Goal: Task Accomplishment & Management: Manage account settings

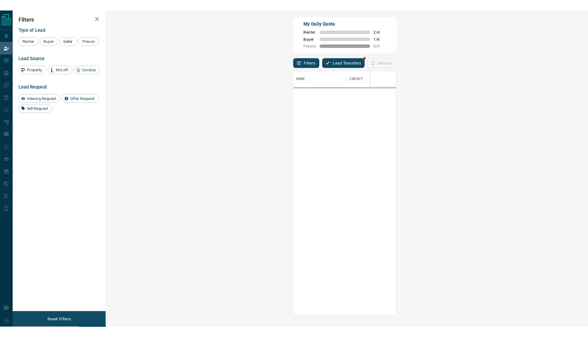
scroll to position [255, 498]
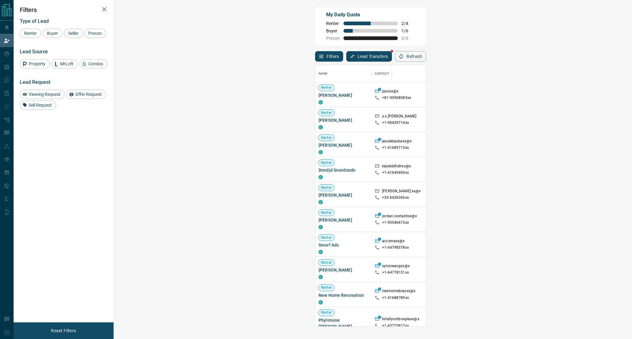
click at [28, 5] on div "Filters Type of Lead Renter Buyer Seller Precon Lead Source Property MrLoft Con…" at bounding box center [64, 161] width 100 height 323
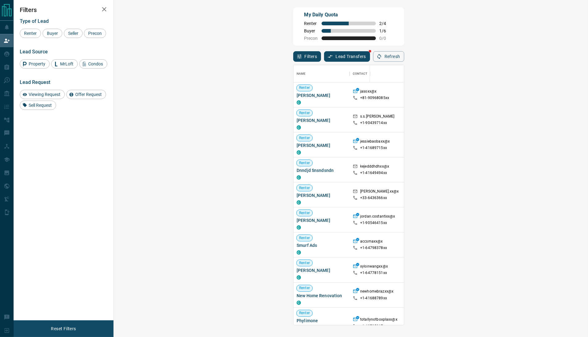
scroll to position [6, 6]
click at [28, 138] on div "Filters Type of Lead Renter Buyer Seller Precon Lead Source Property MrLoft Con…" at bounding box center [64, 160] width 100 height 320
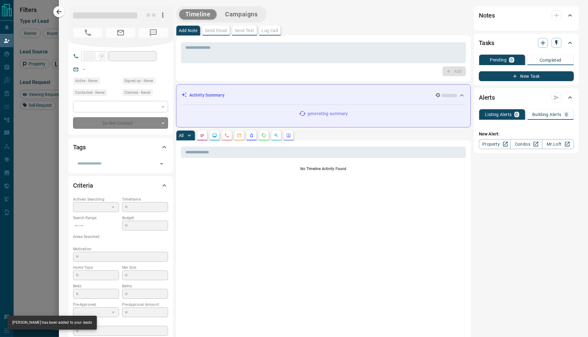
type input "**"
type input "**********"
type input "*"
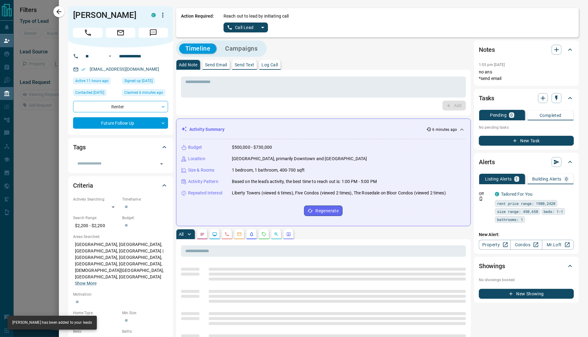
scroll to position [35, 455]
click at [120, 58] on input "**********" at bounding box center [141, 56] width 48 height 10
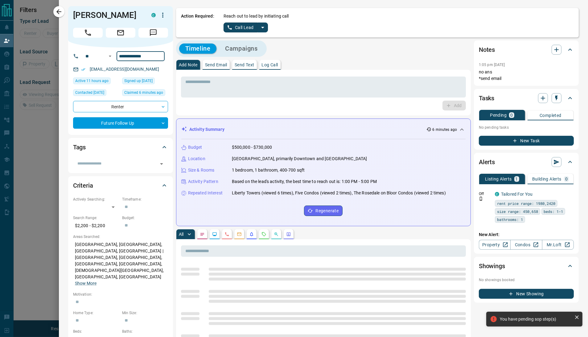
click at [120, 58] on input "**********" at bounding box center [141, 56] width 48 height 10
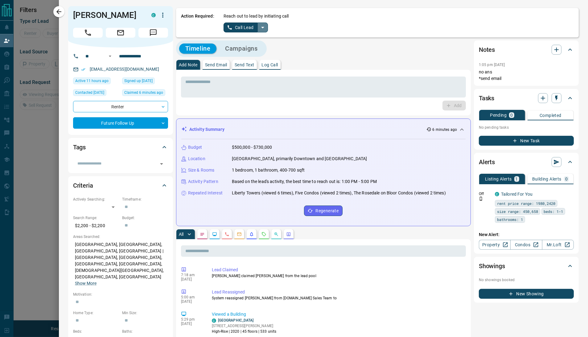
click at [259, 26] on icon "split button" at bounding box center [262, 27] width 7 height 7
click at [244, 53] on li "Log Manual Call" at bounding box center [246, 48] width 38 height 9
click at [245, 30] on button "Log Manual Call" at bounding box center [244, 28] width 41 height 10
click at [243, 29] on button "No" at bounding box center [241, 28] width 11 height 10
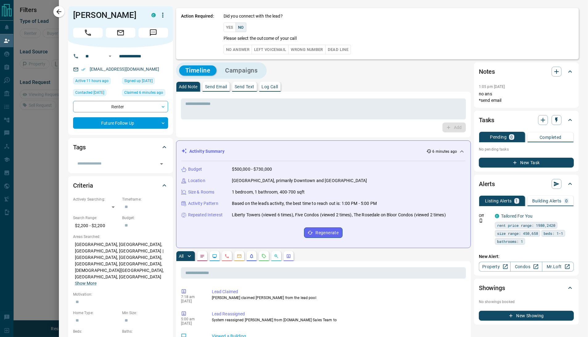
click at [242, 50] on button "No Answer" at bounding box center [238, 50] width 28 height 10
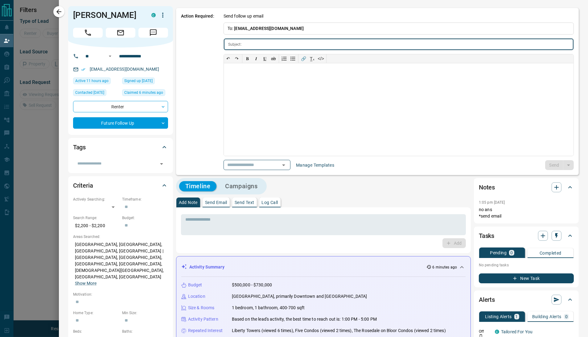
type input "**********"
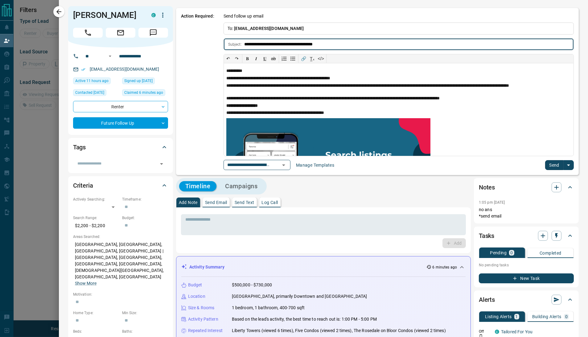
click at [554, 168] on button "Send" at bounding box center [554, 165] width 18 height 10
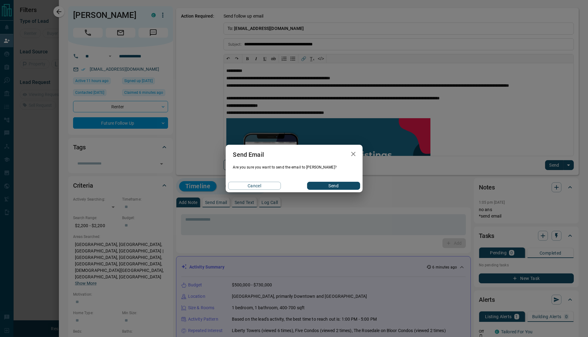
click at [341, 185] on button "Send" at bounding box center [333, 186] width 53 height 8
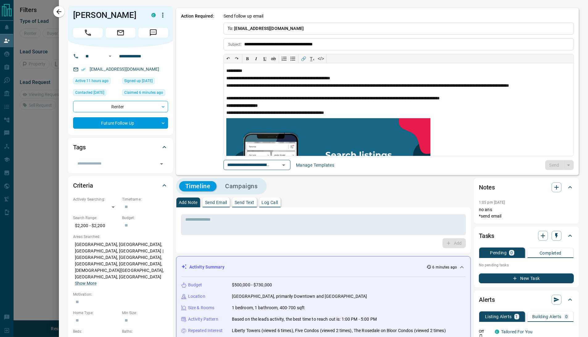
click at [411, 192] on div "Timeline Campaigns" at bounding box center [323, 186] width 295 height 16
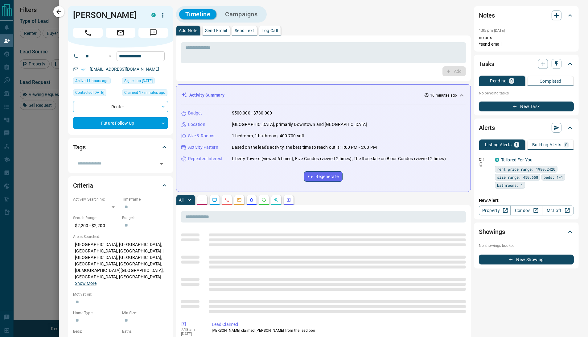
scroll to position [253, 455]
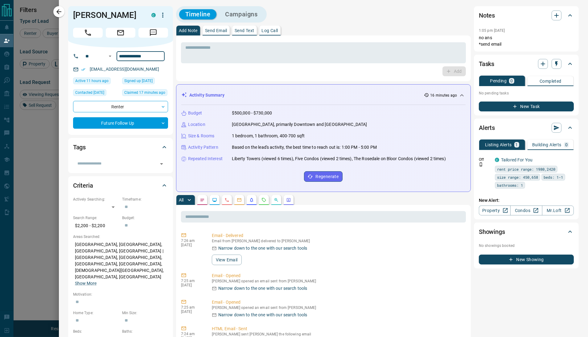
click at [125, 56] on input "**********" at bounding box center [141, 56] width 48 height 10
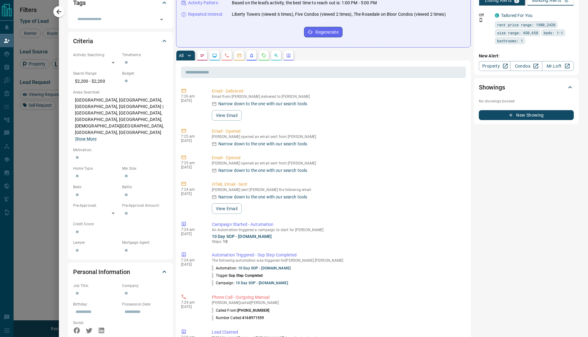
scroll to position [0, 0]
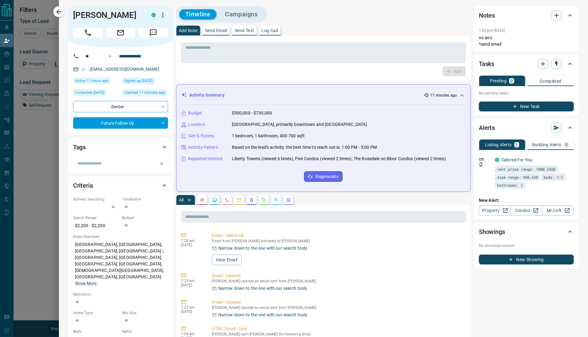
click at [370, 31] on div "Add Note Send Email Send Text Log Call" at bounding box center [323, 31] width 295 height 10
click at [554, 15] on icon "button" at bounding box center [556, 15] width 4 height 4
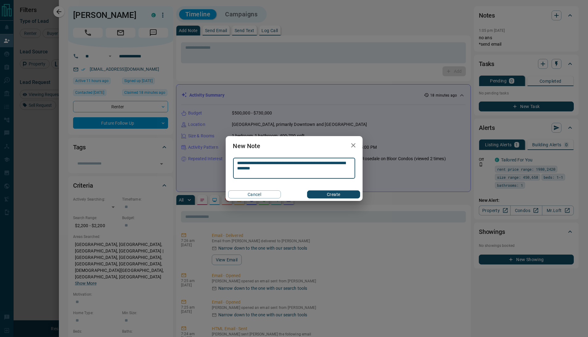
type textarea "**********"
click at [343, 198] on button "Create" at bounding box center [333, 194] width 53 height 8
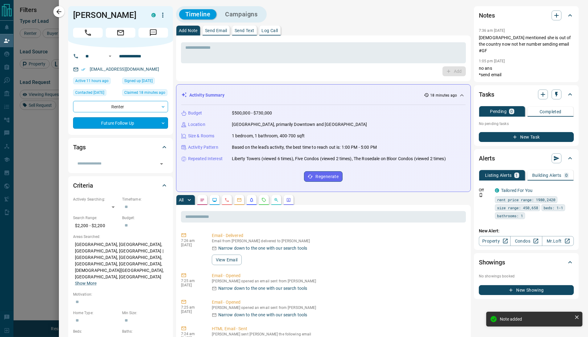
click at [128, 125] on body "Lead Transfers Claim Leads My Leads Tasks Opportunities Deals Campaigns Automat…" at bounding box center [294, 141] width 588 height 282
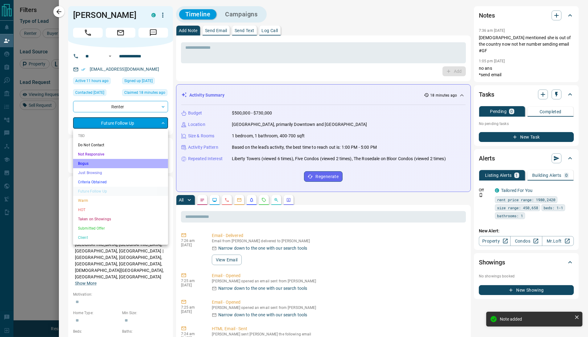
click at [85, 163] on li "Bogus" at bounding box center [120, 163] width 95 height 9
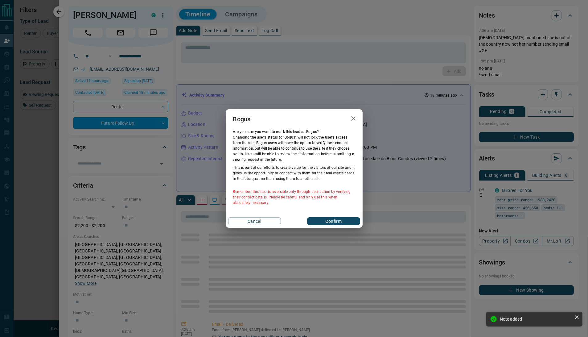
click at [350, 219] on button "Confirm" at bounding box center [333, 221] width 53 height 8
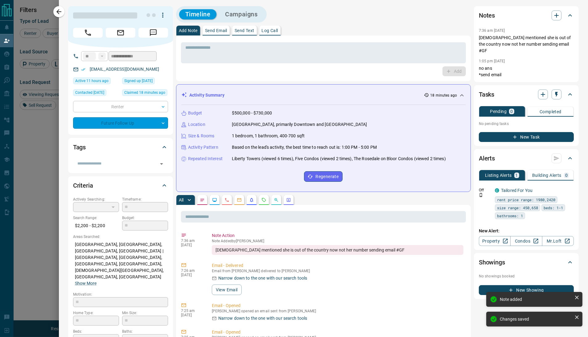
type input "**********"
type input "*"
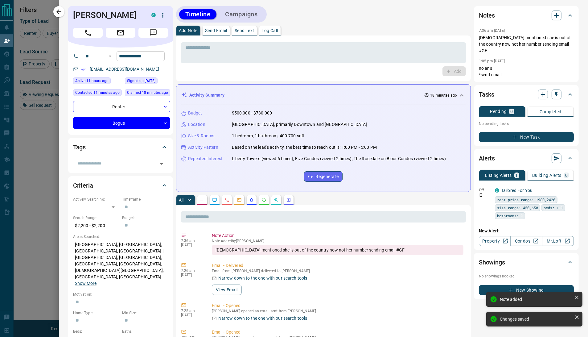
click at [131, 55] on input "**********" at bounding box center [141, 56] width 48 height 10
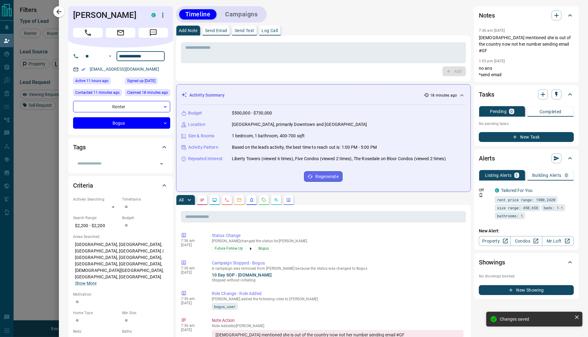
scroll to position [253, 455]
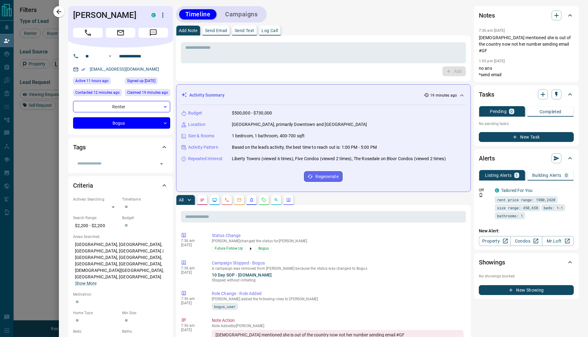
click at [248, 13] on button "Campaigns" at bounding box center [241, 14] width 45 height 10
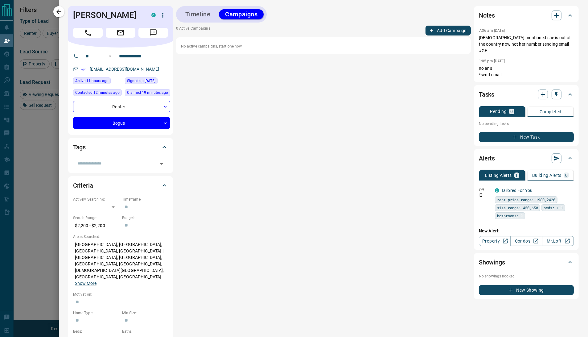
click at [434, 29] on button "Add Campaign" at bounding box center [448, 31] width 45 height 10
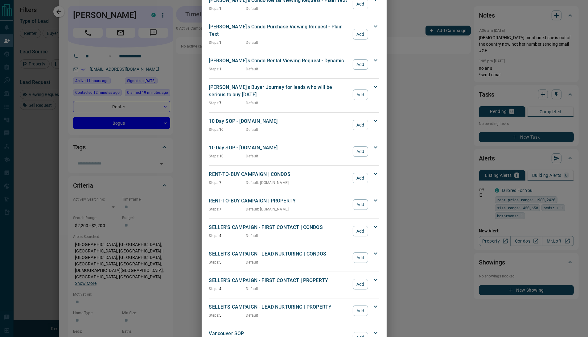
scroll to position [488, 0]
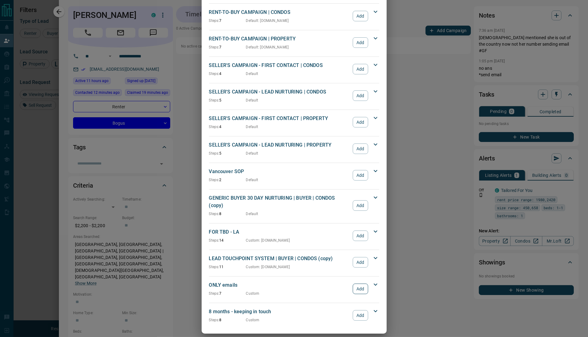
click at [358, 283] on button "Add" at bounding box center [360, 288] width 15 height 10
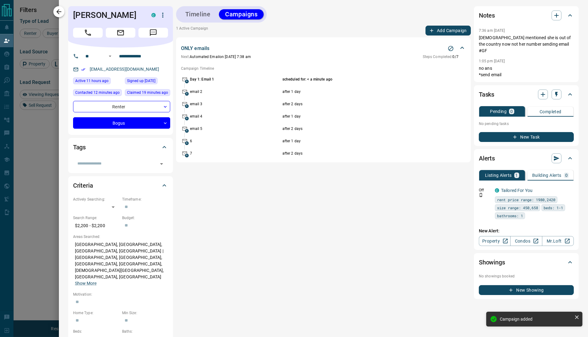
click at [57, 12] on icon "button" at bounding box center [58, 11] width 5 height 5
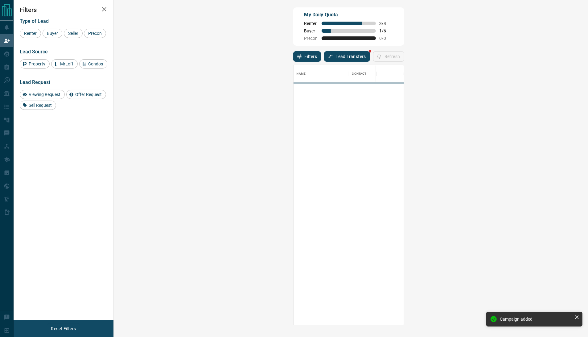
scroll to position [253, 455]
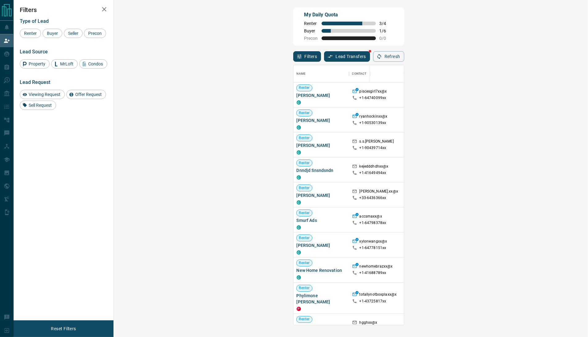
click at [297, 64] on div "Name Contact Search Search Range Location Requests AI Status Recent Opportuniti…" at bounding box center [348, 193] width 111 height 263
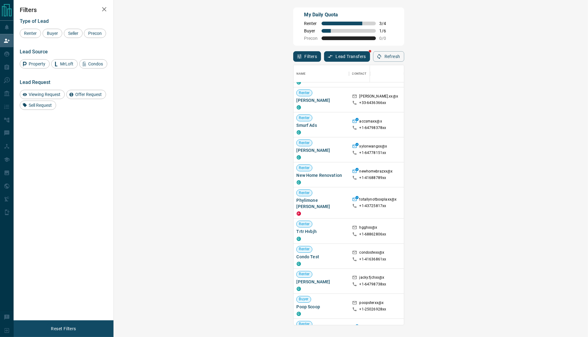
scroll to position [97, 0]
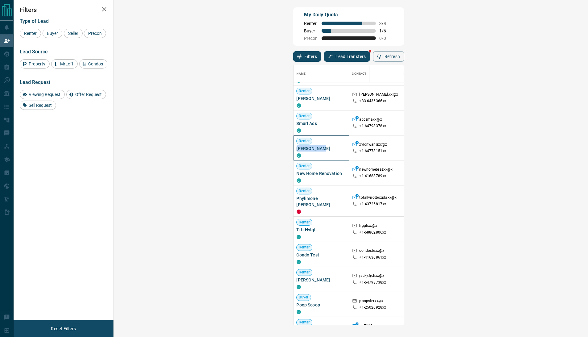
drag, startPoint x: 152, startPoint y: 149, endPoint x: 120, endPoint y: 150, distance: 32.7
click at [294, 150] on div "[PERSON_NAME]" at bounding box center [322, 147] width 56 height 25
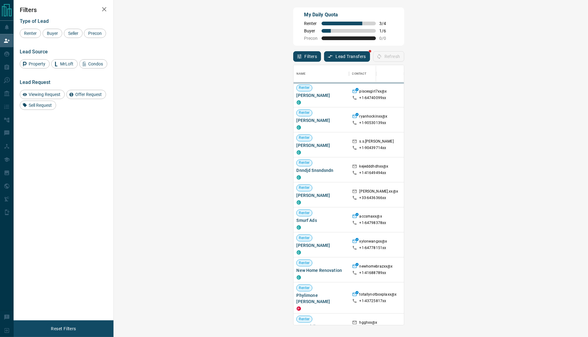
scroll to position [253, 455]
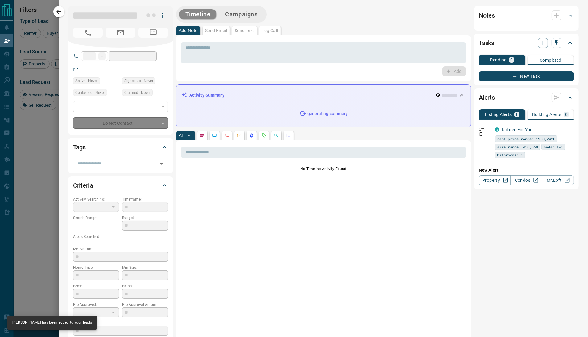
type input "**"
type input "**********"
type input "**"
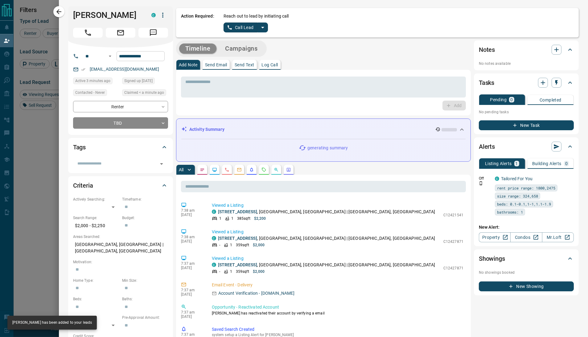
click at [142, 58] on input "**********" at bounding box center [141, 56] width 48 height 10
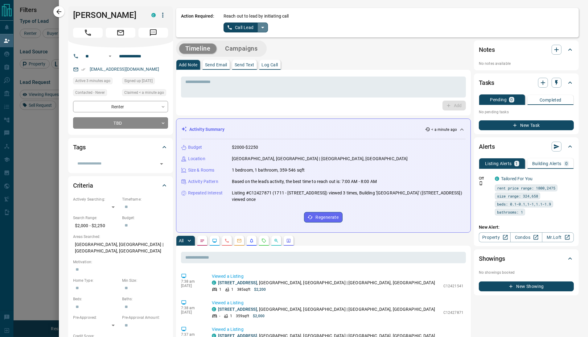
click at [260, 30] on icon "split button" at bounding box center [262, 27] width 7 height 7
click at [242, 52] on li "Log Manual Call" at bounding box center [246, 48] width 38 height 9
click at [235, 26] on button "Log Manual Call" at bounding box center [244, 28] width 41 height 10
click at [242, 28] on button "No" at bounding box center [241, 28] width 11 height 10
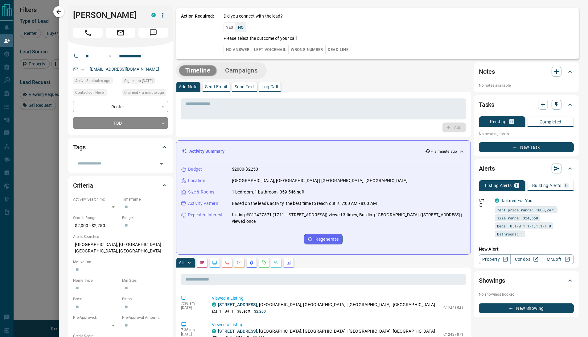
click at [243, 47] on button "No Answer" at bounding box center [238, 50] width 28 height 10
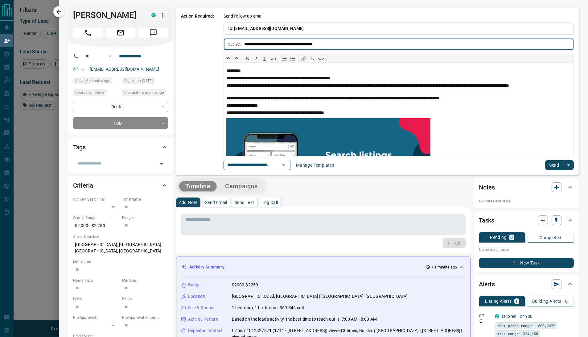
click at [545, 163] on button "Send" at bounding box center [554, 165] width 18 height 10
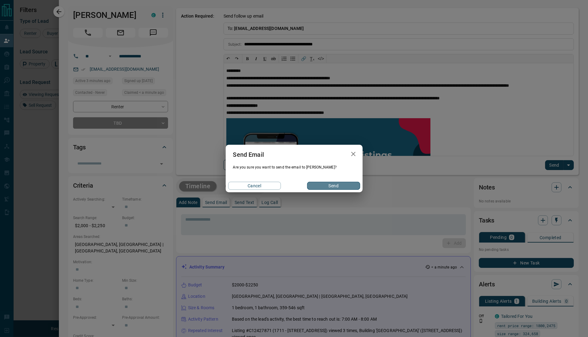
click at [334, 188] on button "Send" at bounding box center [333, 186] width 53 height 8
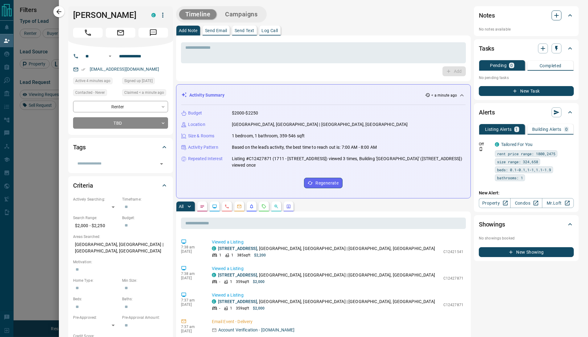
click at [553, 17] on icon "button" at bounding box center [556, 15] width 7 height 7
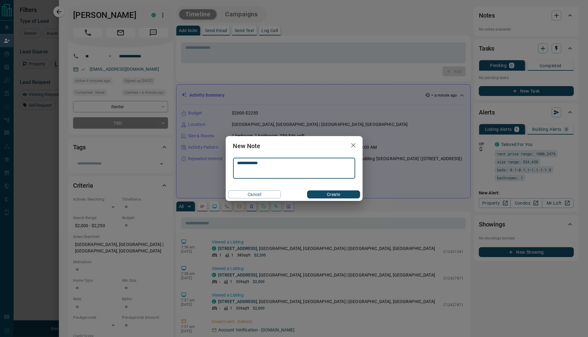
type textarea "**********"
click at [341, 194] on button "Create" at bounding box center [333, 194] width 53 height 8
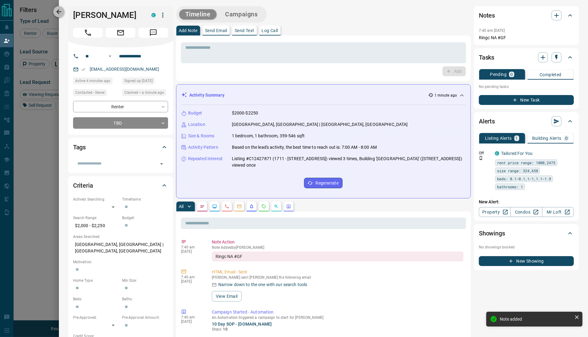
click at [57, 8] on icon "button" at bounding box center [58, 11] width 7 height 7
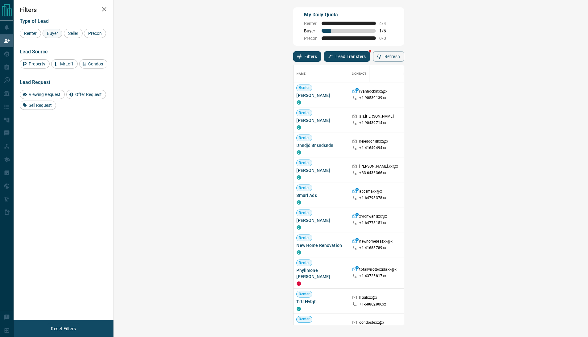
click at [52, 32] on span "Buyer" at bounding box center [52, 33] width 15 height 5
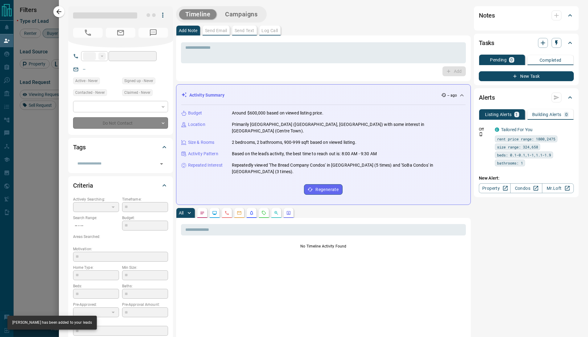
type input "**"
type input "**********"
type input "**"
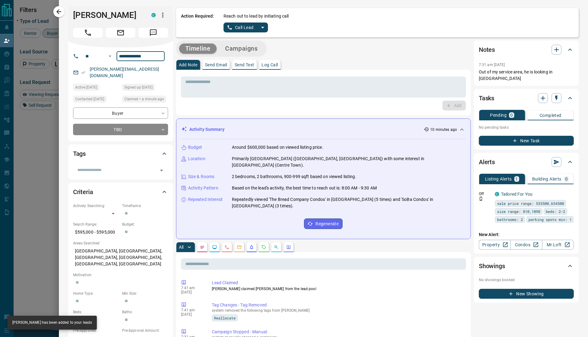
click at [132, 55] on input "**********" at bounding box center [141, 56] width 48 height 10
click at [265, 25] on icon "split button" at bounding box center [262, 27] width 7 height 7
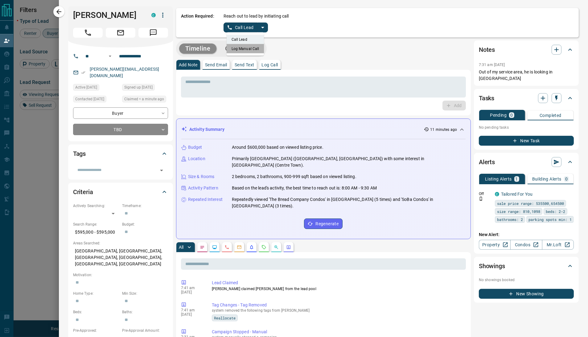
click at [248, 48] on li "Log Manual Call" at bounding box center [246, 48] width 38 height 9
click at [324, 55] on div "Timeline Campaigns" at bounding box center [323, 48] width 295 height 16
click at [234, 30] on button "Log Manual Call" at bounding box center [244, 28] width 41 height 10
click at [553, 51] on icon "button" at bounding box center [556, 49] width 7 height 7
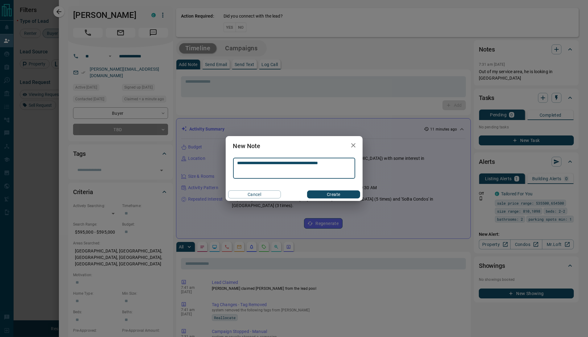
type textarea "**********"
click at [349, 194] on button "Create" at bounding box center [333, 194] width 53 height 8
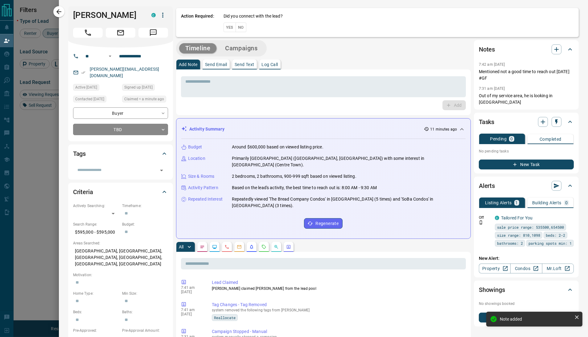
click at [231, 29] on button "Yes" at bounding box center [230, 28] width 12 height 10
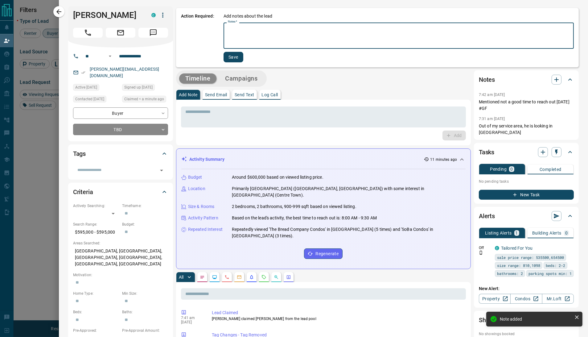
click at [283, 33] on textarea "Notes   *" at bounding box center [399, 35] width 342 height 21
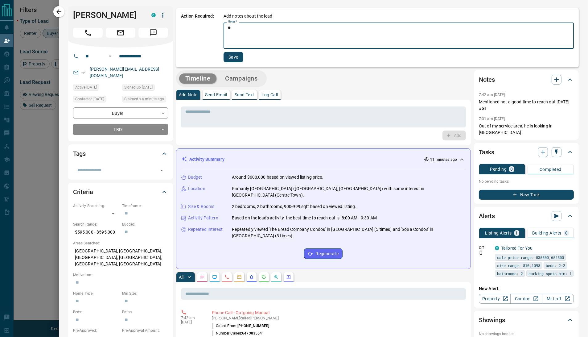
type textarea "*"
type textarea "**********"
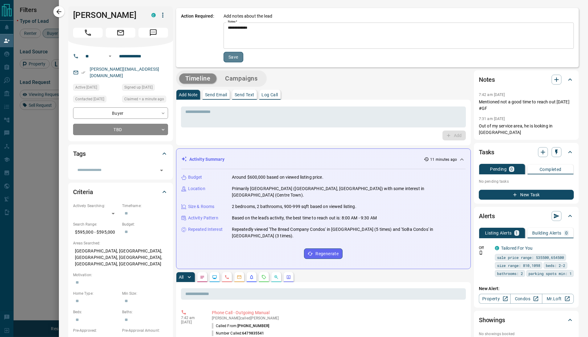
click at [224, 60] on button "Save" at bounding box center [234, 57] width 20 height 10
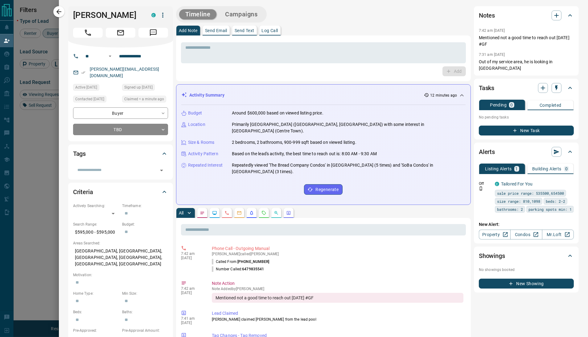
click at [489, 126] on button "New Task" at bounding box center [526, 131] width 95 height 10
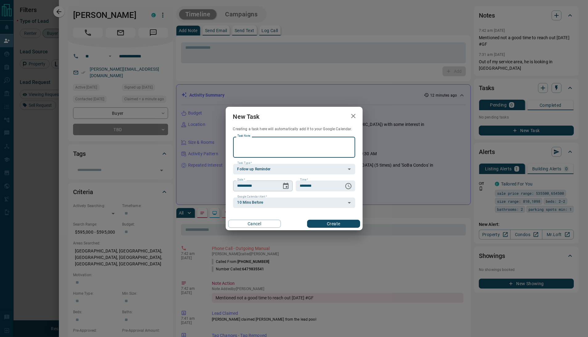
click at [287, 183] on icon "Choose date, selected date is Oct 15, 2025" at bounding box center [286, 186] width 6 height 6
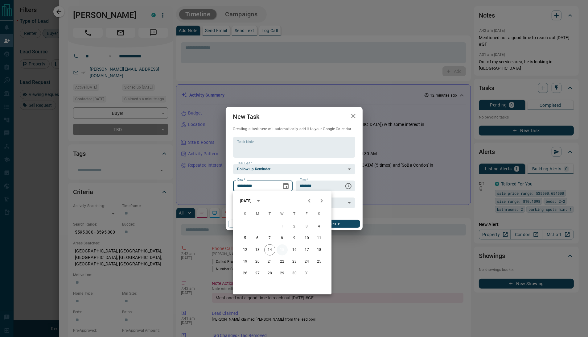
click at [282, 253] on button "15" at bounding box center [282, 249] width 11 height 11
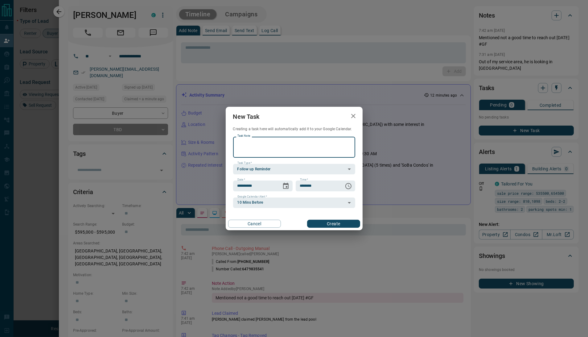
click at [268, 150] on textarea "Task Note" at bounding box center [293, 147] width 113 height 16
type textarea "**********"
click at [272, 170] on body "Lead Transfers Claim Leads My Leads Tasks Opportunities Deals Campaigns Automat…" at bounding box center [294, 141] width 588 height 282
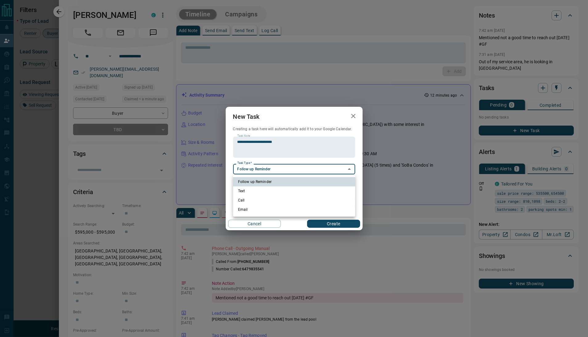
click at [249, 190] on li "Text" at bounding box center [294, 190] width 122 height 9
type input "**********"
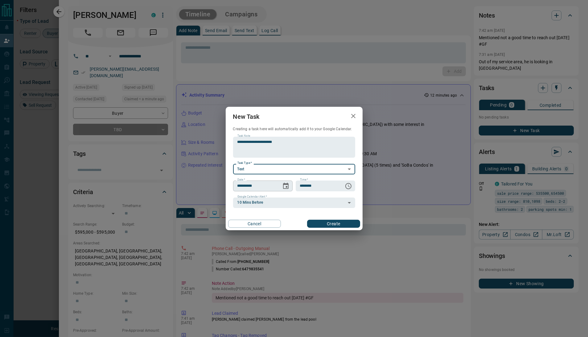
click at [288, 184] on icon "Choose date, selected date is Oct 15, 2025" at bounding box center [286, 186] width 6 height 6
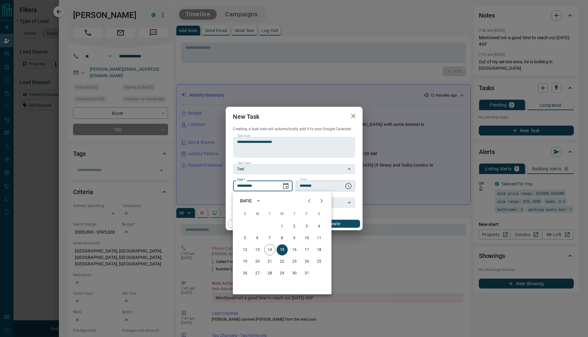
click at [351, 187] on icon "Choose time, selected time is 6:00 AM" at bounding box center [348, 186] width 6 height 6
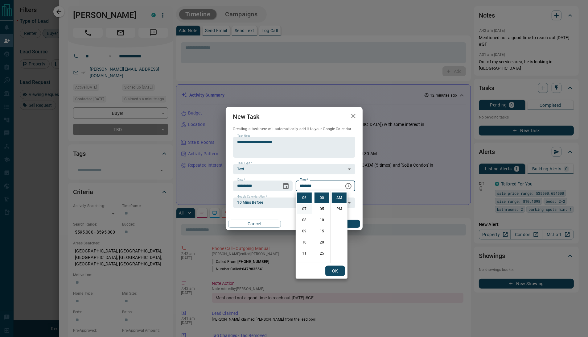
click at [303, 210] on li "07" at bounding box center [304, 209] width 15 height 10
type input "********"
click at [331, 269] on button "OK" at bounding box center [335, 271] width 20 height 10
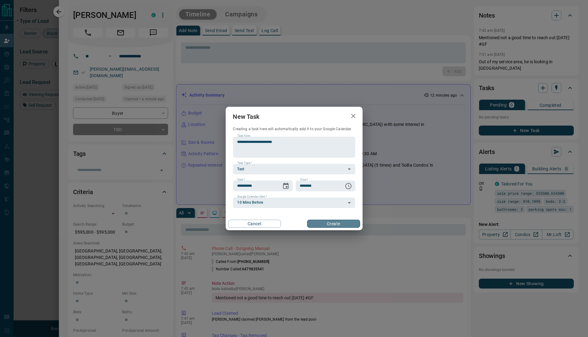
click at [333, 221] on button "Create" at bounding box center [333, 224] width 53 height 8
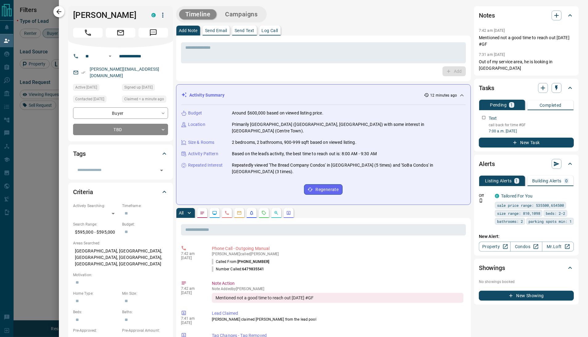
click at [58, 11] on icon "button" at bounding box center [58, 11] width 7 height 7
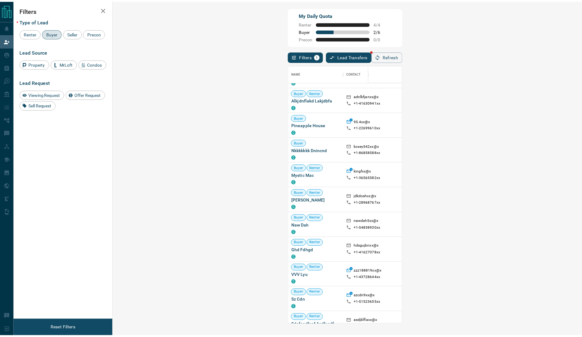
scroll to position [0, 0]
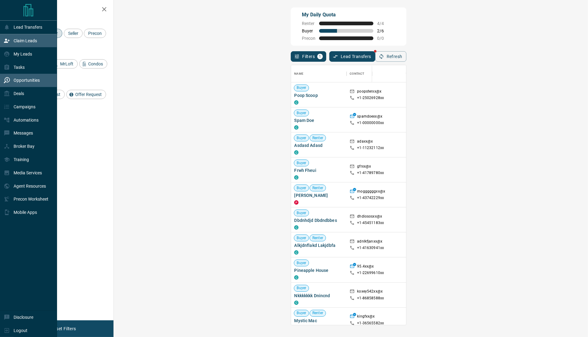
click at [21, 85] on div "Opportunities" at bounding box center [22, 80] width 36 height 10
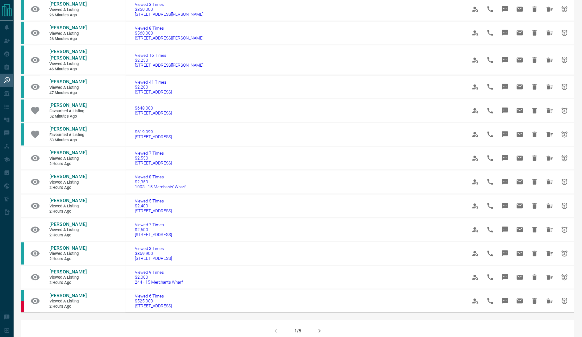
scroll to position [381, 0]
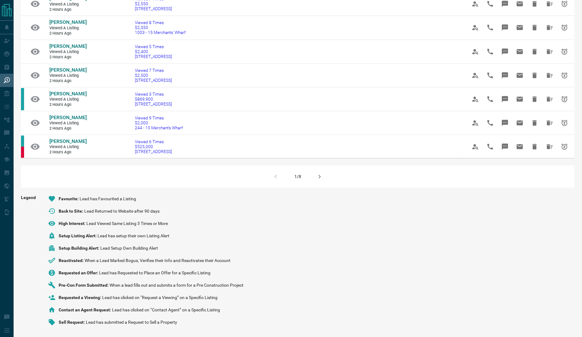
click at [321, 179] on icon "button" at bounding box center [319, 176] width 7 height 7
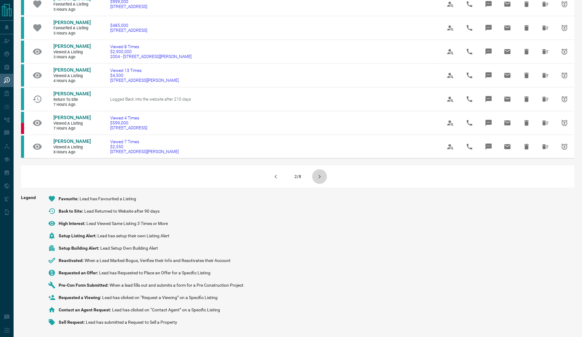
click at [321, 179] on icon "button" at bounding box center [319, 176] width 7 height 7
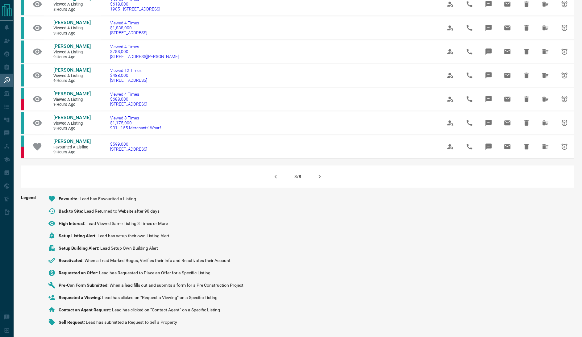
scroll to position [401, 0]
click at [321, 179] on icon "button" at bounding box center [319, 176] width 7 height 7
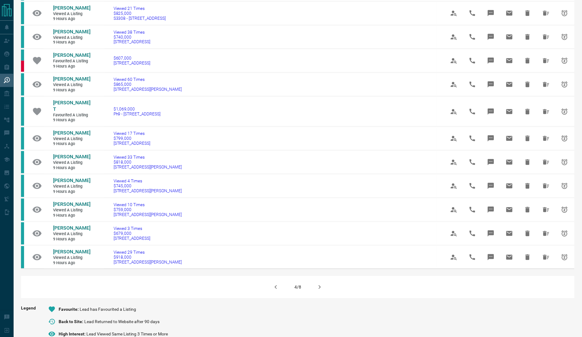
scroll to position [356, 0]
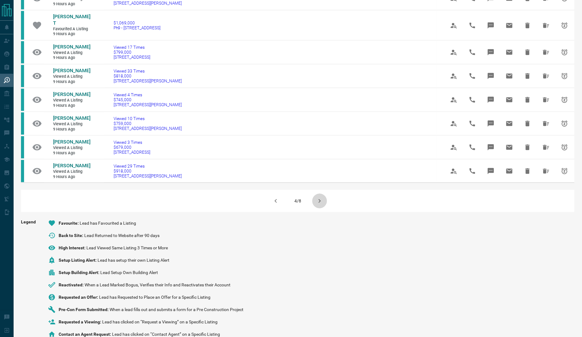
click at [321, 197] on icon "button" at bounding box center [319, 200] width 7 height 7
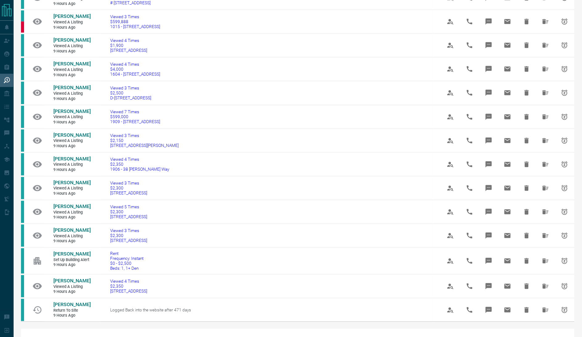
scroll to position [375, 0]
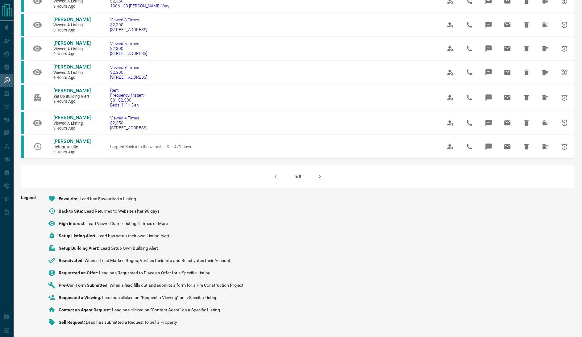
click at [321, 179] on icon "button" at bounding box center [319, 176] width 7 height 7
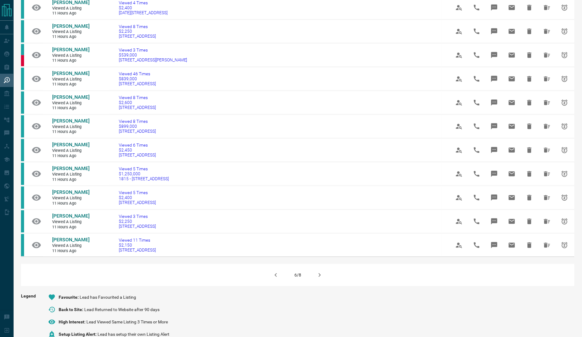
scroll to position [394, 0]
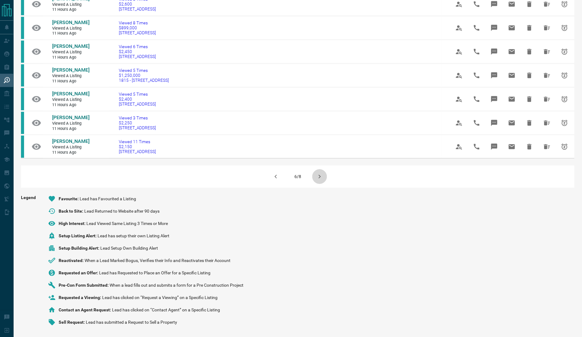
click at [321, 179] on icon "button" at bounding box center [319, 176] width 7 height 7
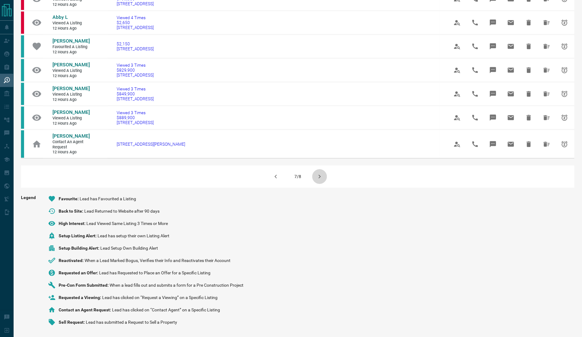
click at [321, 179] on icon "button" at bounding box center [319, 176] width 7 height 7
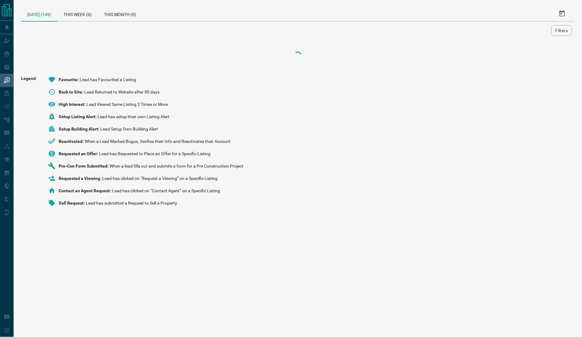
scroll to position [0, 0]
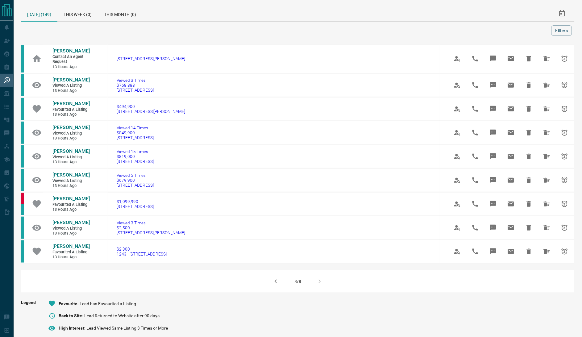
click at [28, 27] on div at bounding box center [287, 30] width 528 height 10
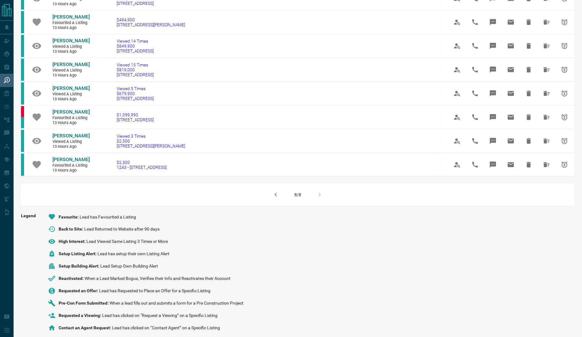
scroll to position [102, 0]
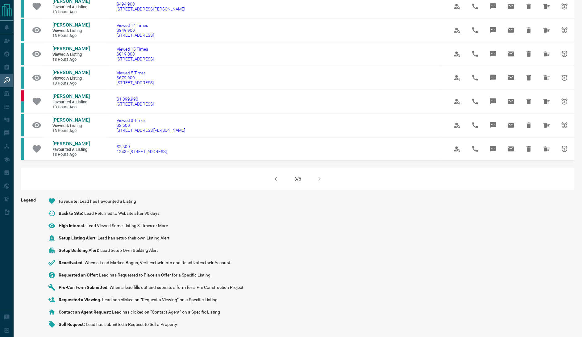
click at [277, 177] on icon "button" at bounding box center [275, 179] width 2 height 4
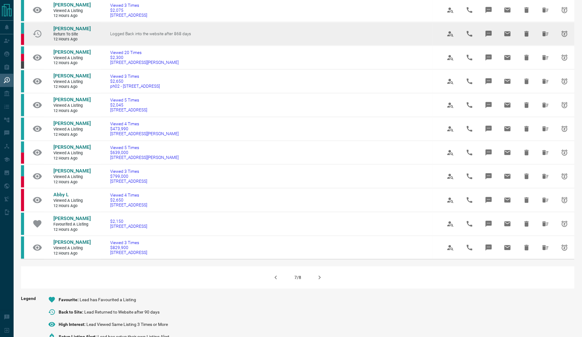
scroll to position [320, 0]
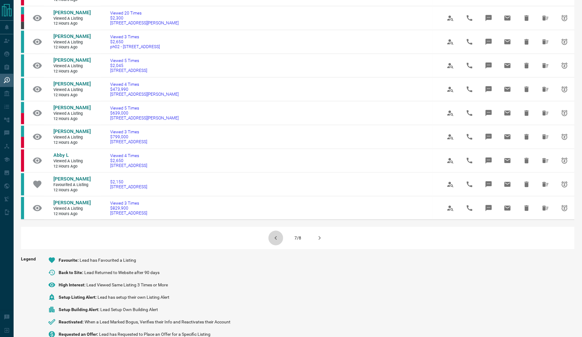
click at [274, 241] on icon "button" at bounding box center [275, 237] width 7 height 7
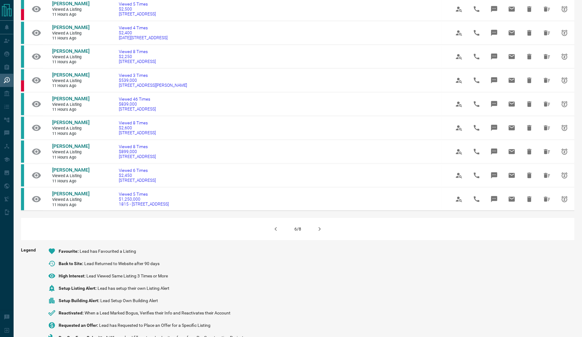
scroll to position [332, 0]
click at [277, 232] on icon "button" at bounding box center [275, 228] width 7 height 7
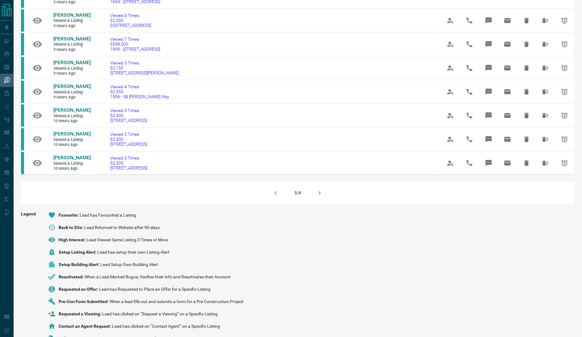
scroll to position [362, 0]
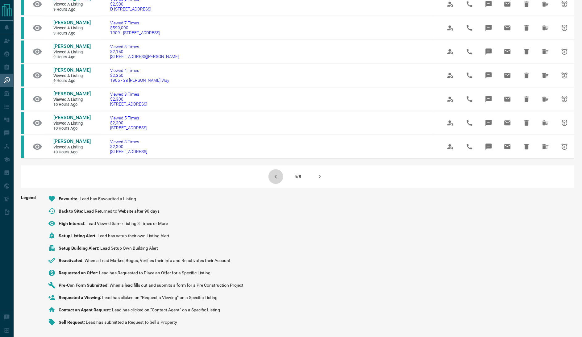
click at [279, 177] on icon "button" at bounding box center [275, 176] width 7 height 7
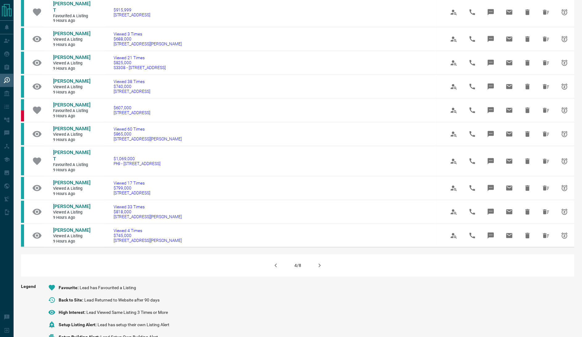
scroll to position [292, 0]
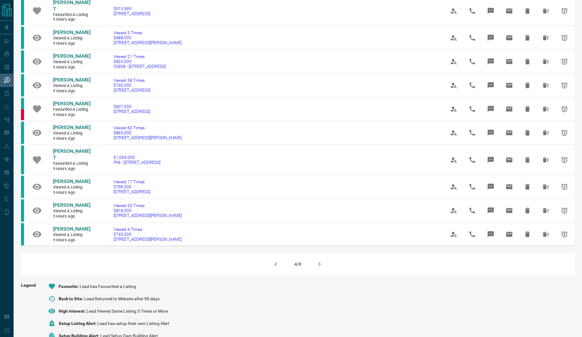
click at [274, 261] on icon "button" at bounding box center [275, 264] width 7 height 7
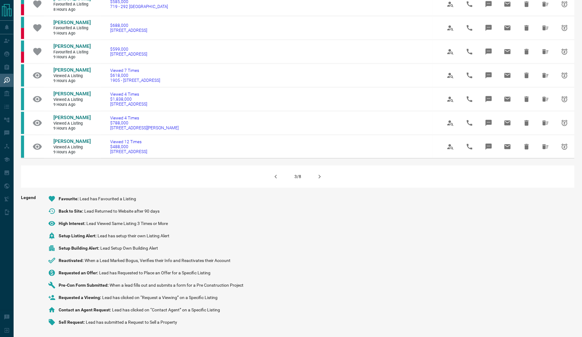
scroll to position [381, 0]
click at [274, 180] on icon "button" at bounding box center [275, 176] width 7 height 7
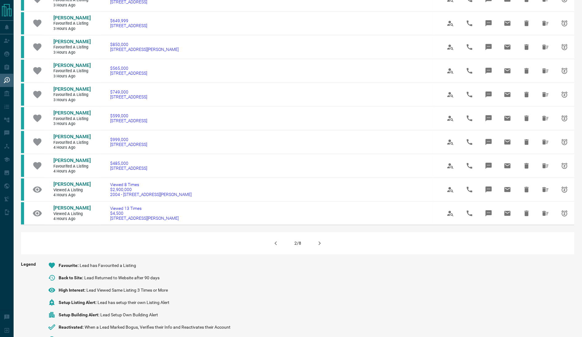
scroll to position [300, 0]
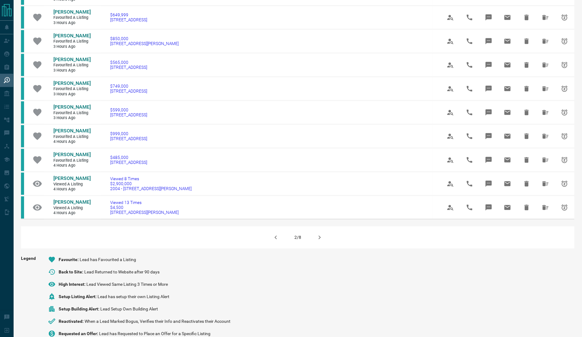
click at [277, 241] on icon "button" at bounding box center [275, 237] width 7 height 7
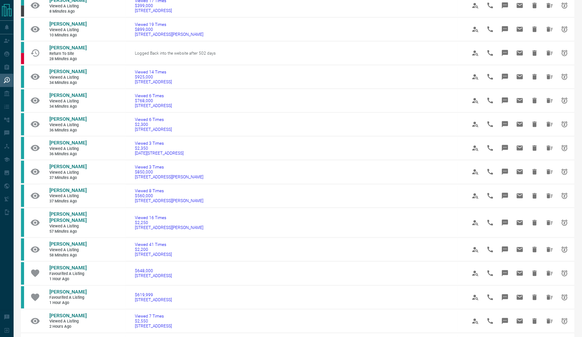
scroll to position [0, 0]
